Goal: Transaction & Acquisition: Purchase product/service

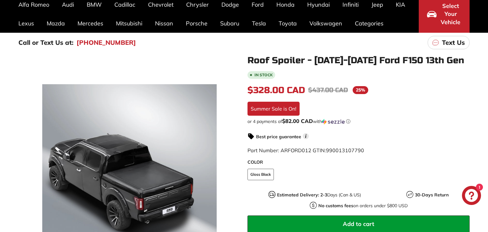
scroll to position [92, 0]
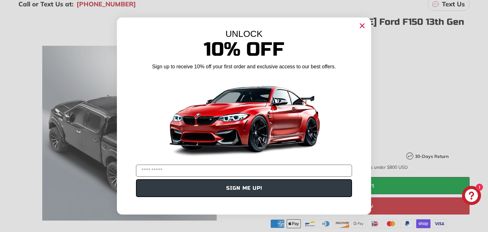
click at [360, 25] on circle "Close dialog" at bounding box center [363, 26] width 10 height 10
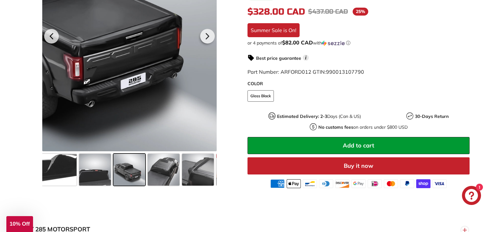
scroll to position [191, 0]
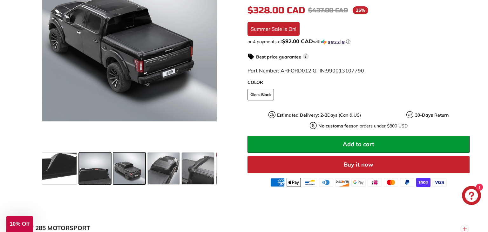
click at [91, 168] on span at bounding box center [95, 169] width 32 height 32
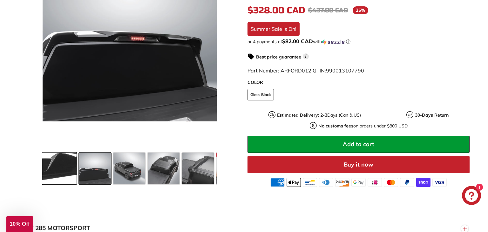
click at [61, 169] on span at bounding box center [53, 169] width 48 height 32
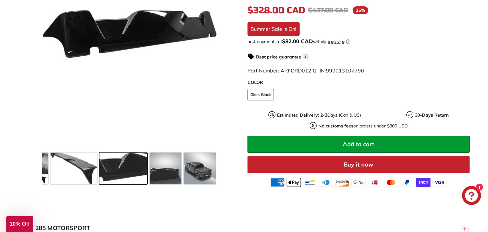
scroll to position [0, 13]
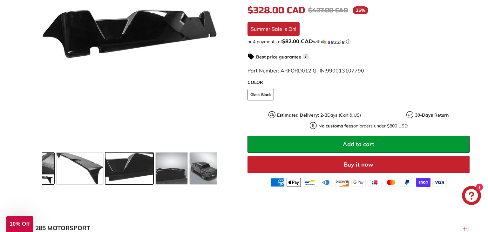
click at [46, 168] on span at bounding box center [42, 169] width 24 height 32
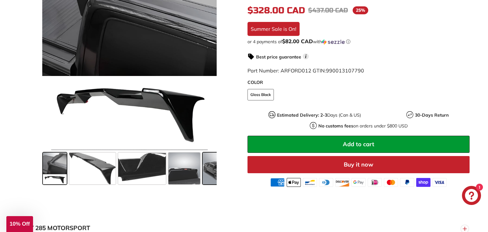
click at [214, 178] on span at bounding box center [219, 169] width 32 height 32
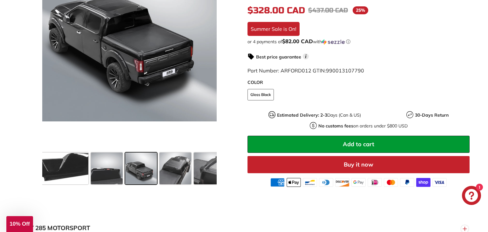
scroll to position [0, 89]
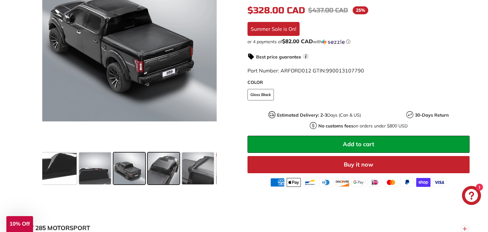
click at [175, 171] on span at bounding box center [164, 169] width 32 height 32
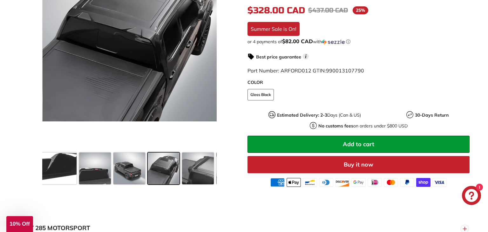
click at [175, 171] on span at bounding box center [164, 169] width 32 height 32
click at [197, 169] on span at bounding box center [198, 169] width 32 height 32
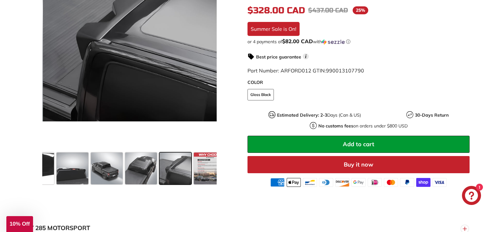
scroll to position [0, 122]
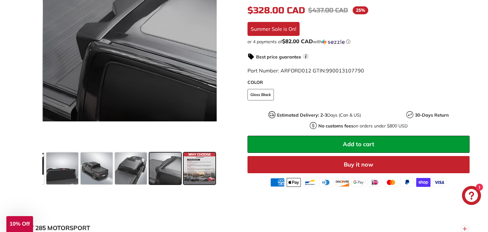
click at [203, 171] on span at bounding box center [200, 169] width 32 height 32
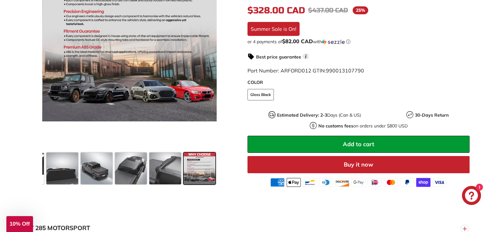
click at [203, 171] on span at bounding box center [200, 169] width 32 height 32
click at [49, 175] on span at bounding box center [62, 169] width 32 height 32
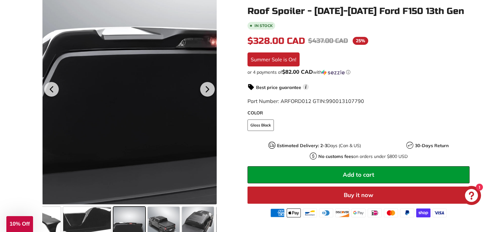
scroll to position [140, 0]
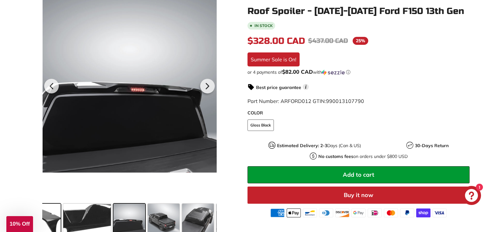
click at [51, 227] on span at bounding box center [37, 220] width 46 height 32
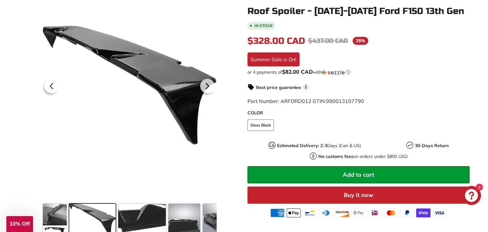
scroll to position [0, 0]
click at [51, 227] on span at bounding box center [55, 220] width 24 height 32
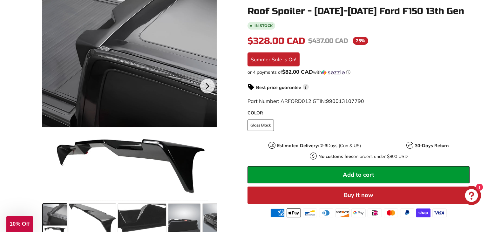
click at [54, 223] on span at bounding box center [55, 220] width 24 height 32
drag, startPoint x: 54, startPoint y: 223, endPoint x: 92, endPoint y: 224, distance: 38.8
click at [92, 224] on div at bounding box center [129, 219] width 175 height 37
click at [92, 222] on span at bounding box center [92, 220] width 46 height 32
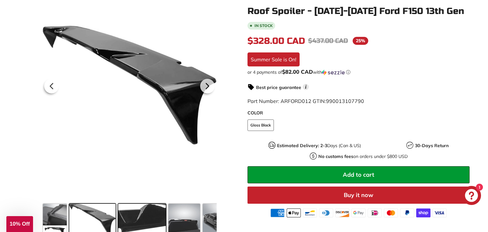
click at [131, 222] on span at bounding box center [142, 220] width 48 height 32
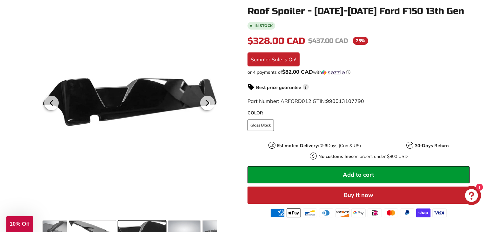
scroll to position [118, 0]
